Goal: Task Accomplishment & Management: Manage account settings

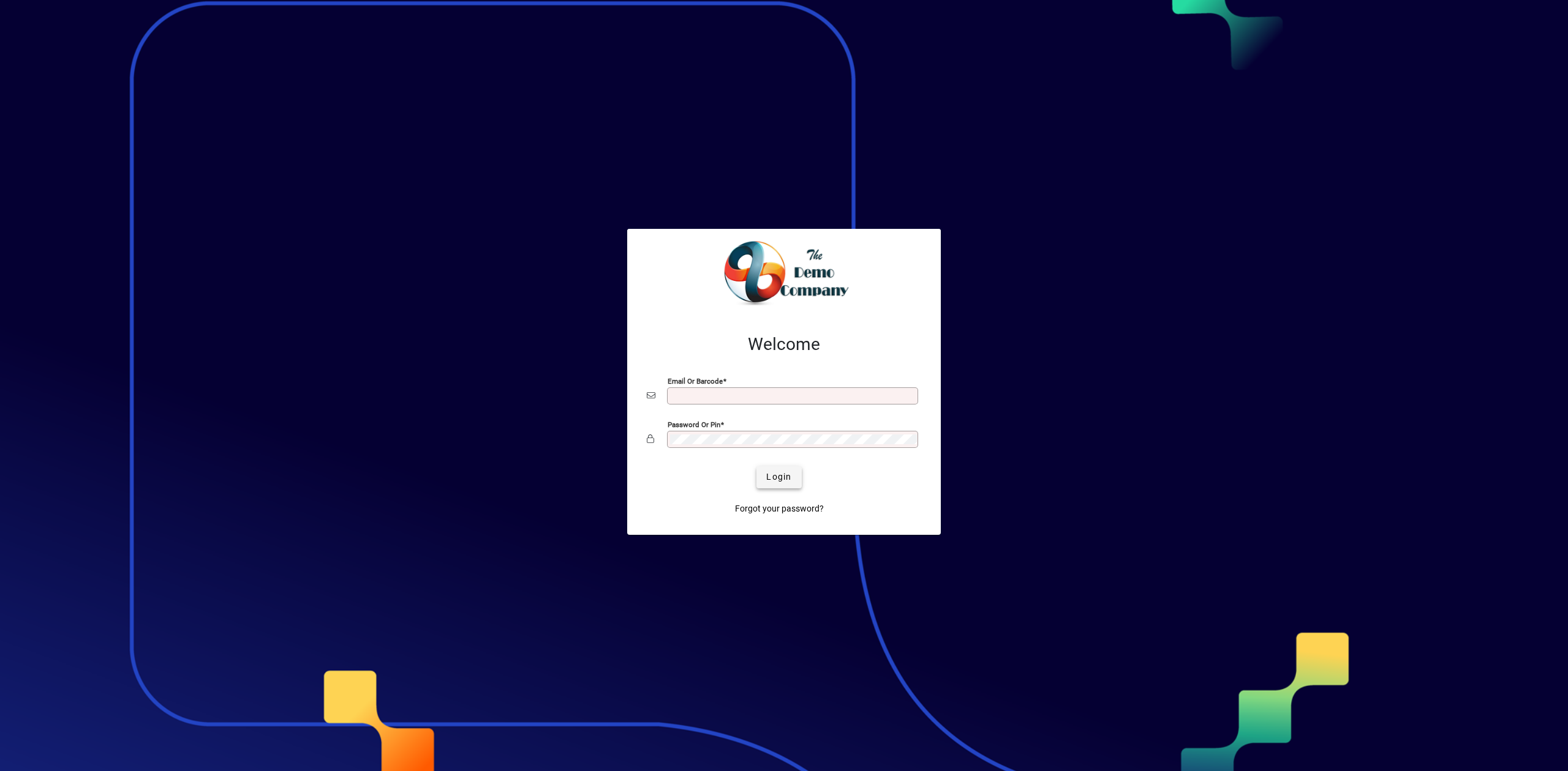
type input "**********"
click at [779, 478] on span "Login" at bounding box center [779, 477] width 25 height 13
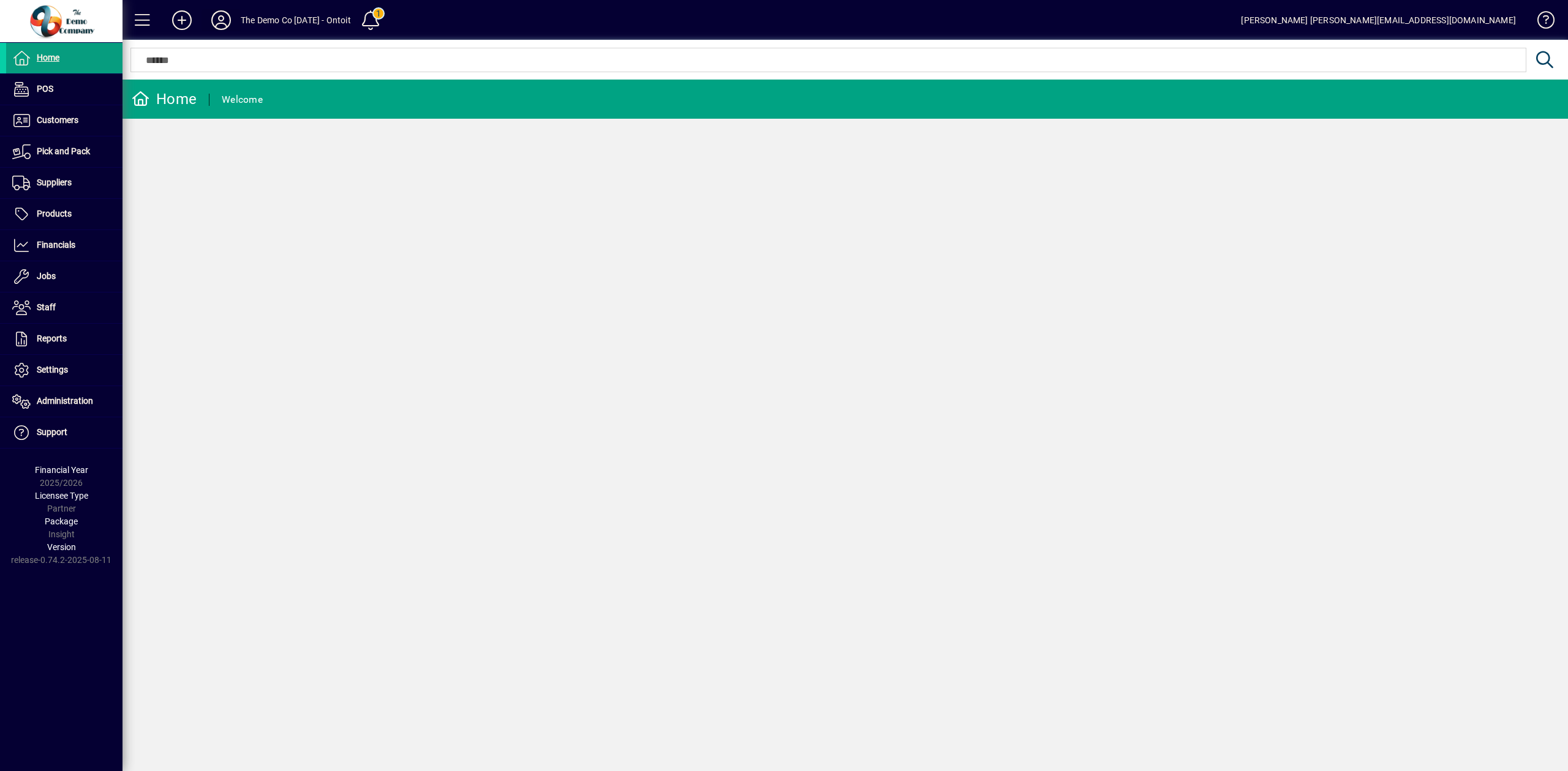
click at [228, 22] on icon at bounding box center [221, 19] width 25 height 19
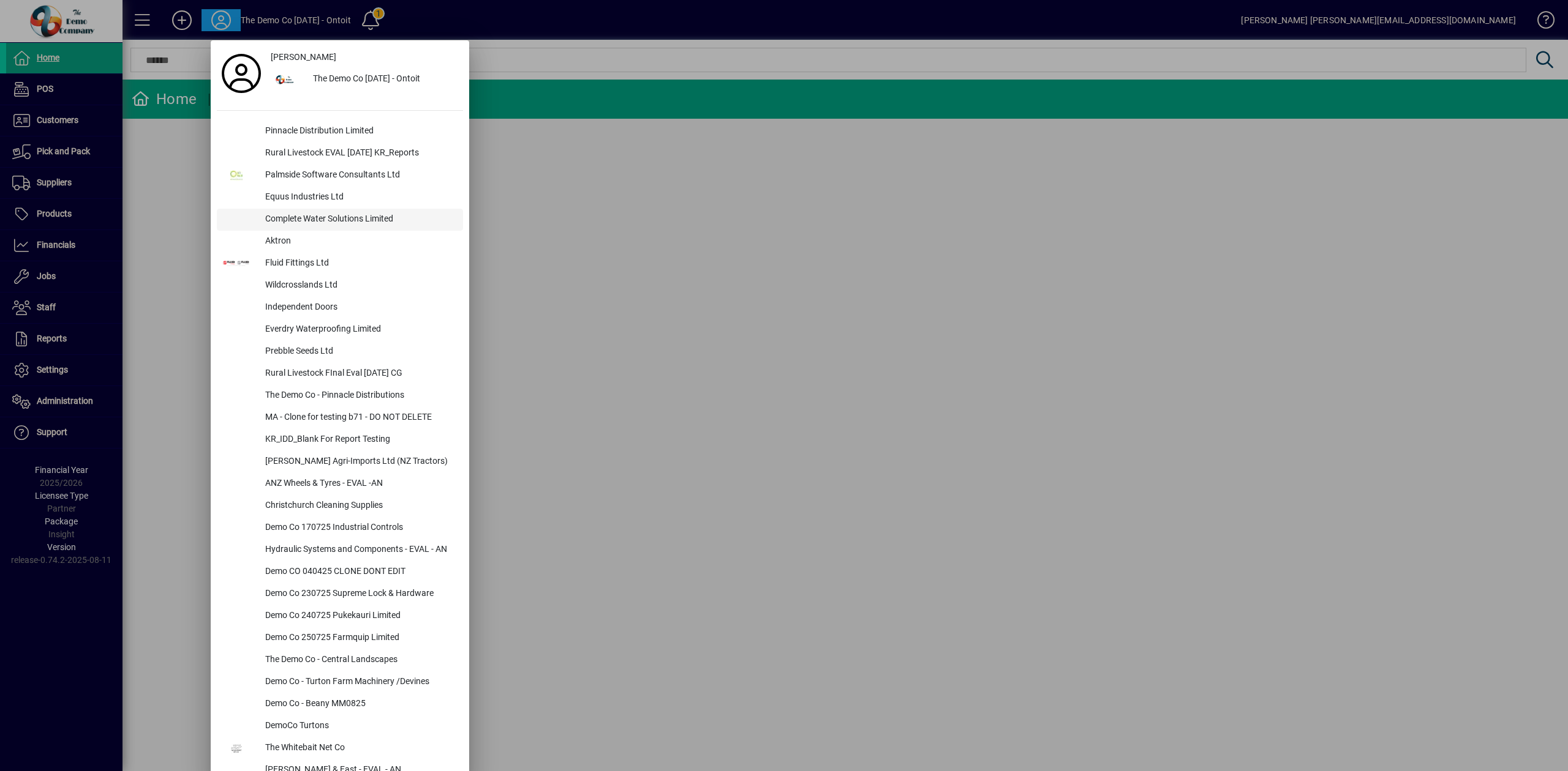
click at [344, 222] on div "Complete Water Solutions Limited" at bounding box center [359, 220] width 208 height 22
